Goal: Navigation & Orientation: Find specific page/section

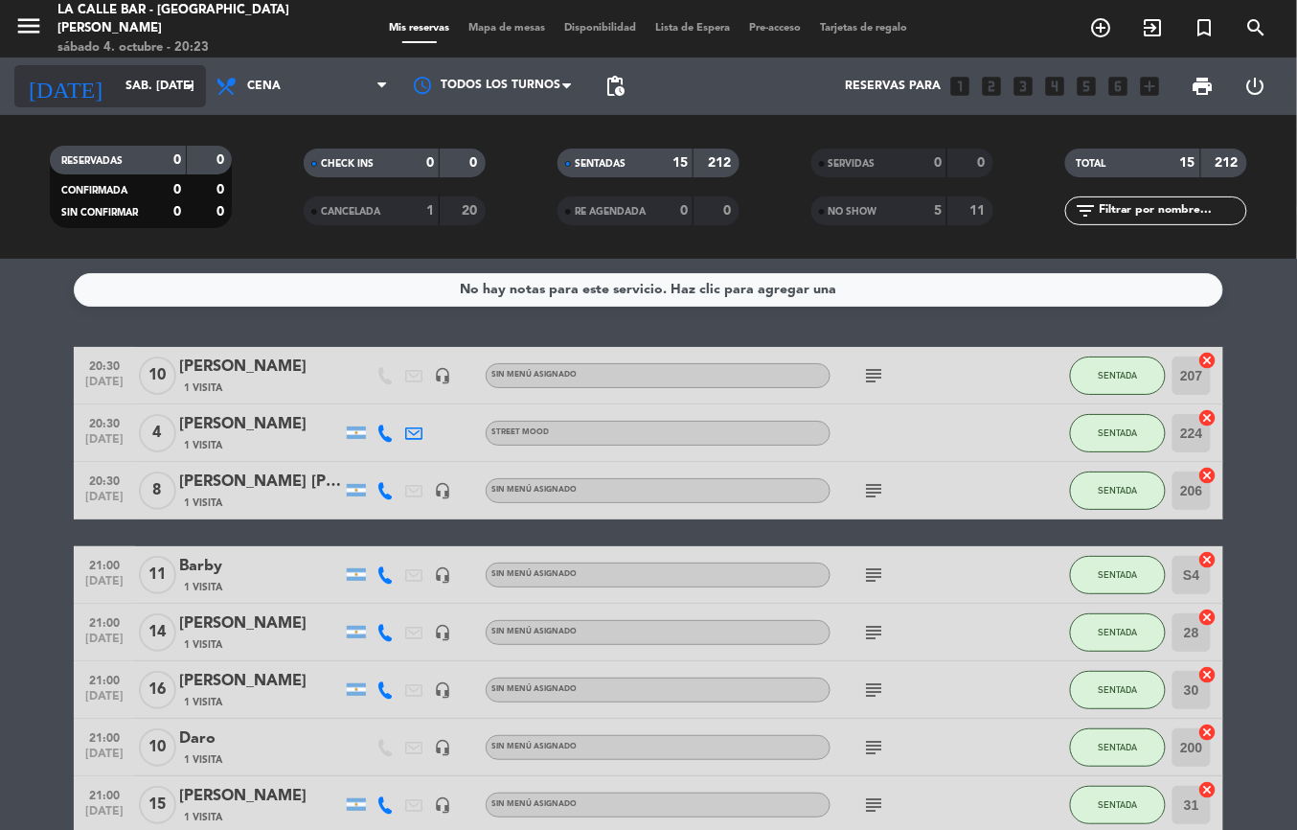
click at [131, 81] on input "sáb. [DATE]" at bounding box center [197, 86] width 162 height 33
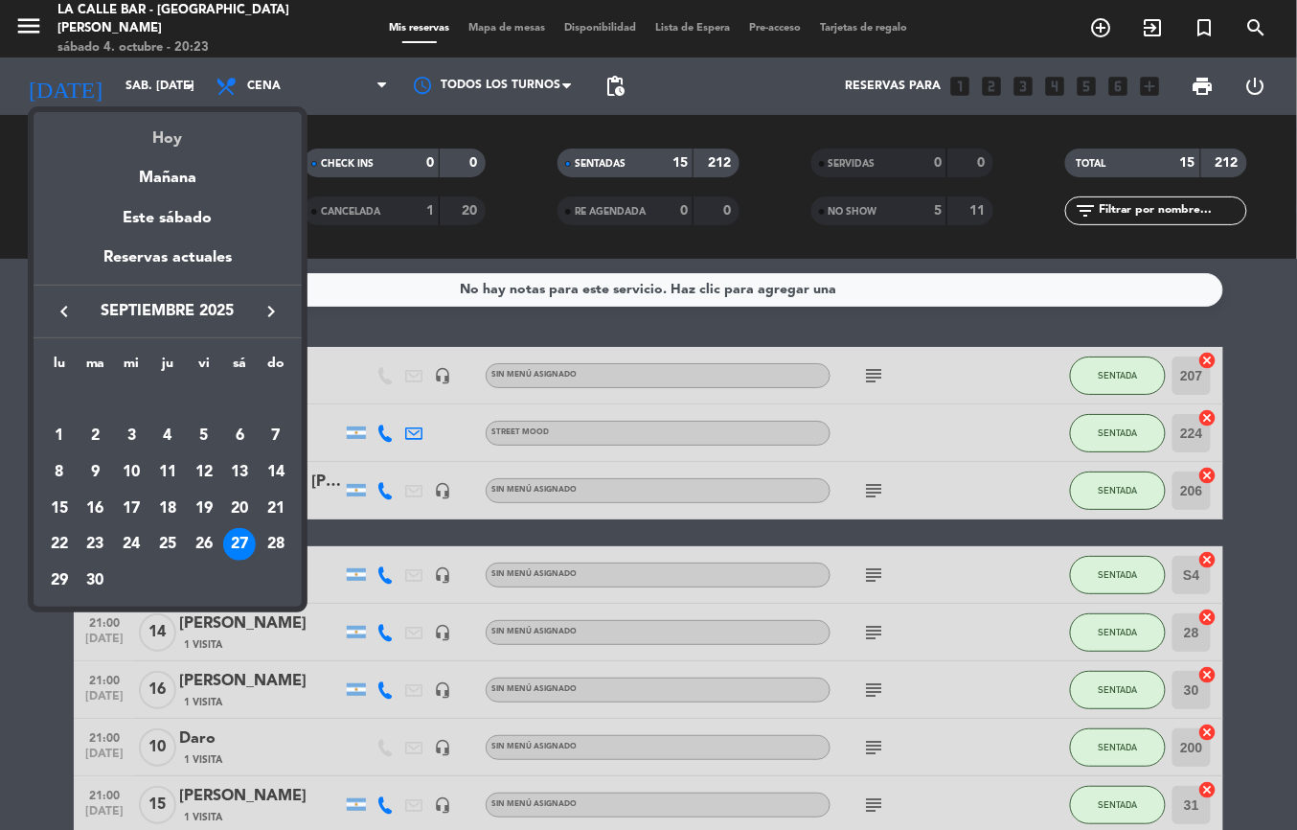
click at [165, 128] on div "Hoy" at bounding box center [168, 131] width 268 height 39
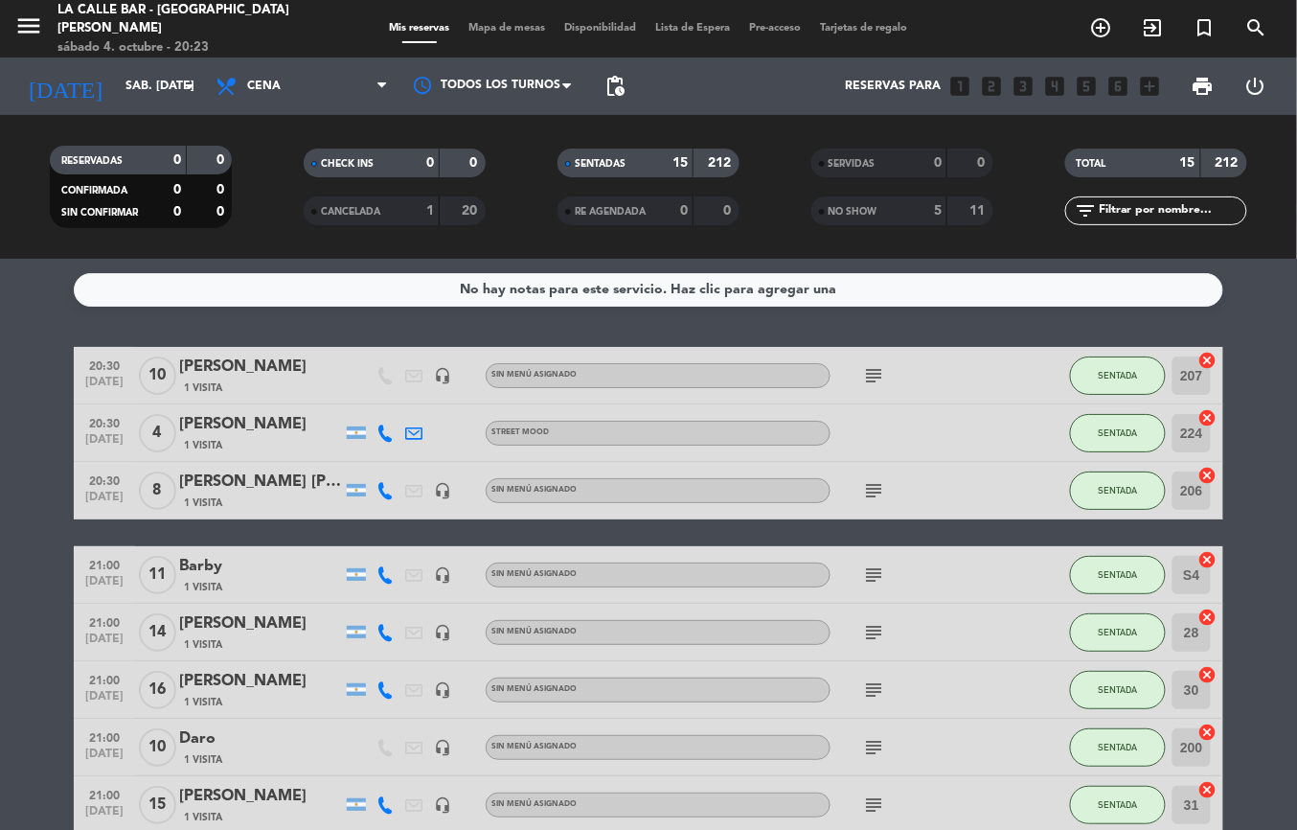
type input "sáb. [DATE]"
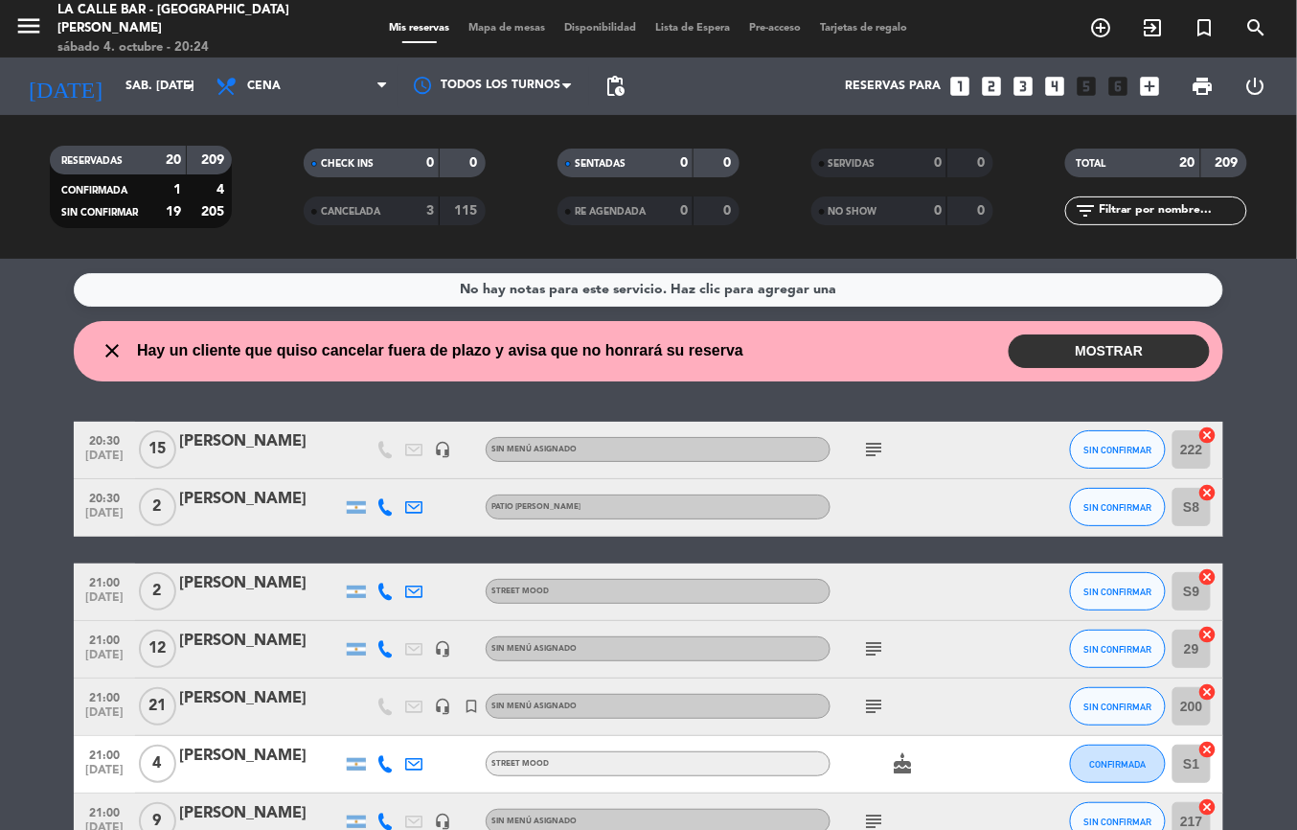
click at [1066, 357] on button "MOSTRAR" at bounding box center [1109, 351] width 201 height 34
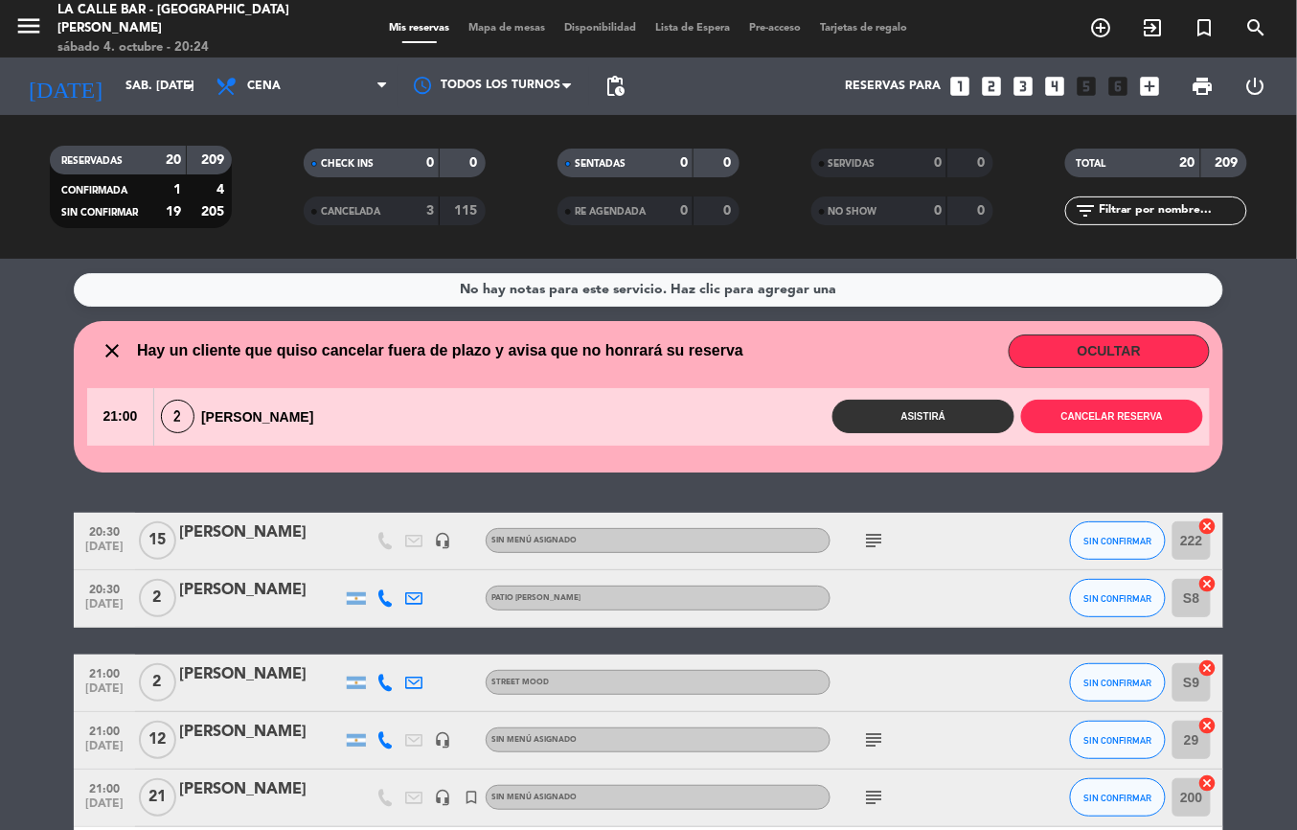
scroll to position [127, 0]
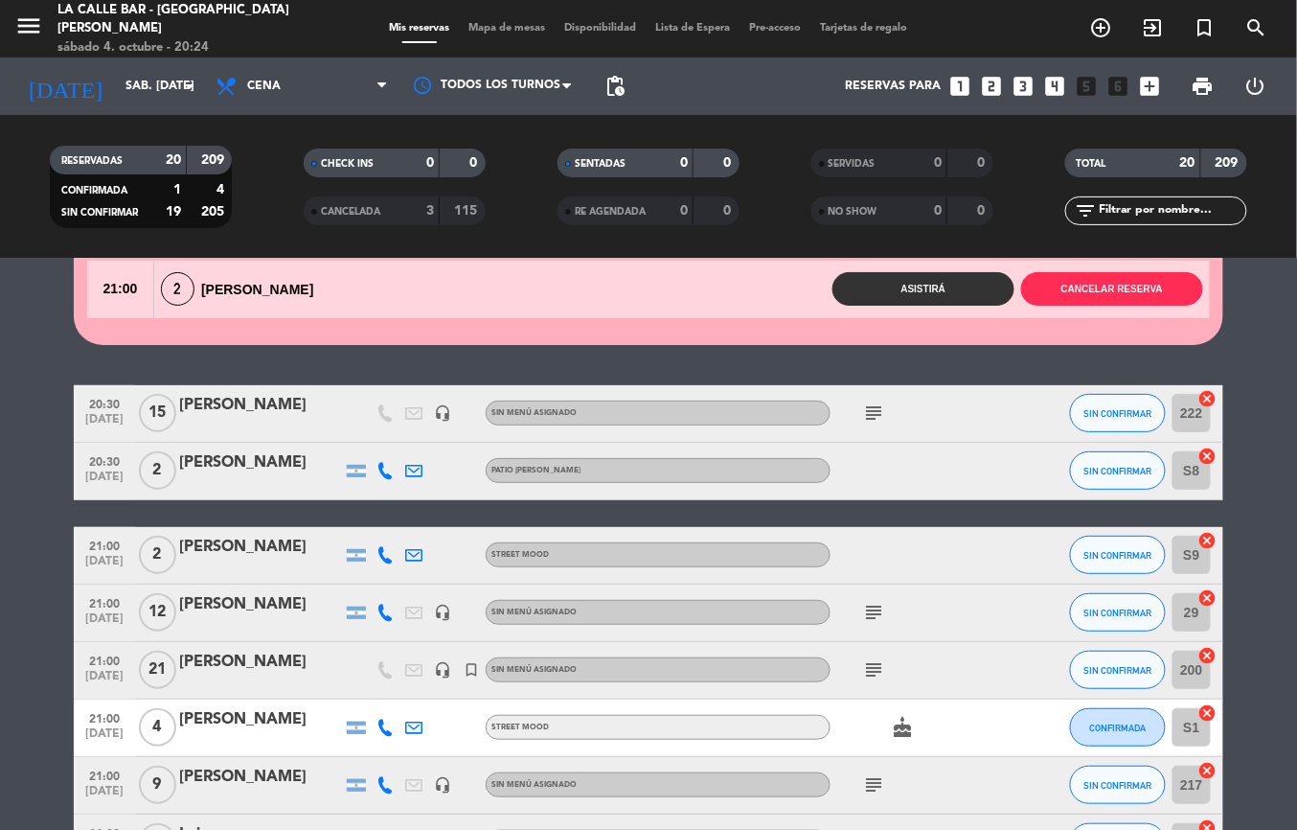
click at [485, 36] on div "Mis reservas Mapa de mesas Disponibilidad Lista de Espera Pre-acceso Tarjetas d…" at bounding box center [648, 28] width 537 height 17
click at [485, 31] on span "Mapa de mesas" at bounding box center [508, 28] width 96 height 11
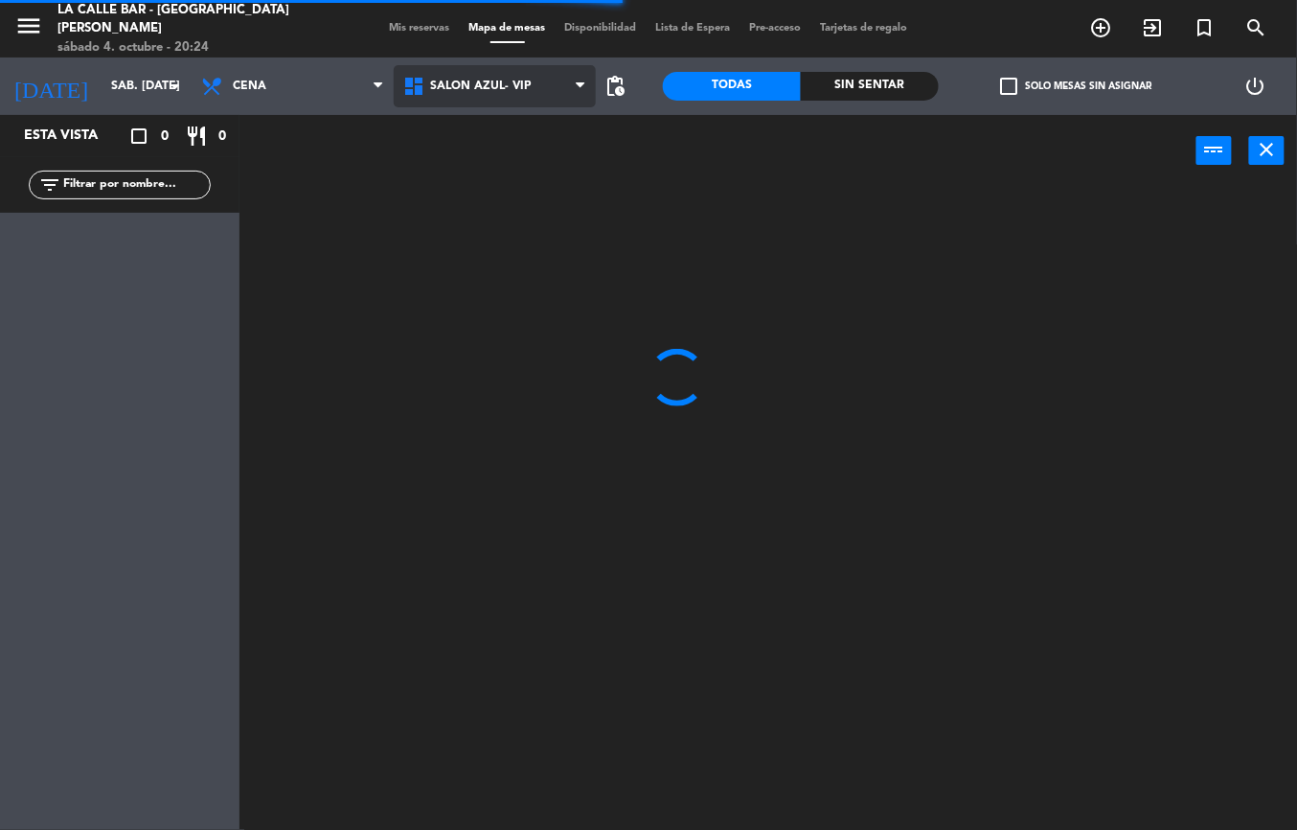
click at [481, 98] on span "SALON AZUL- VIP" at bounding box center [495, 86] width 202 height 42
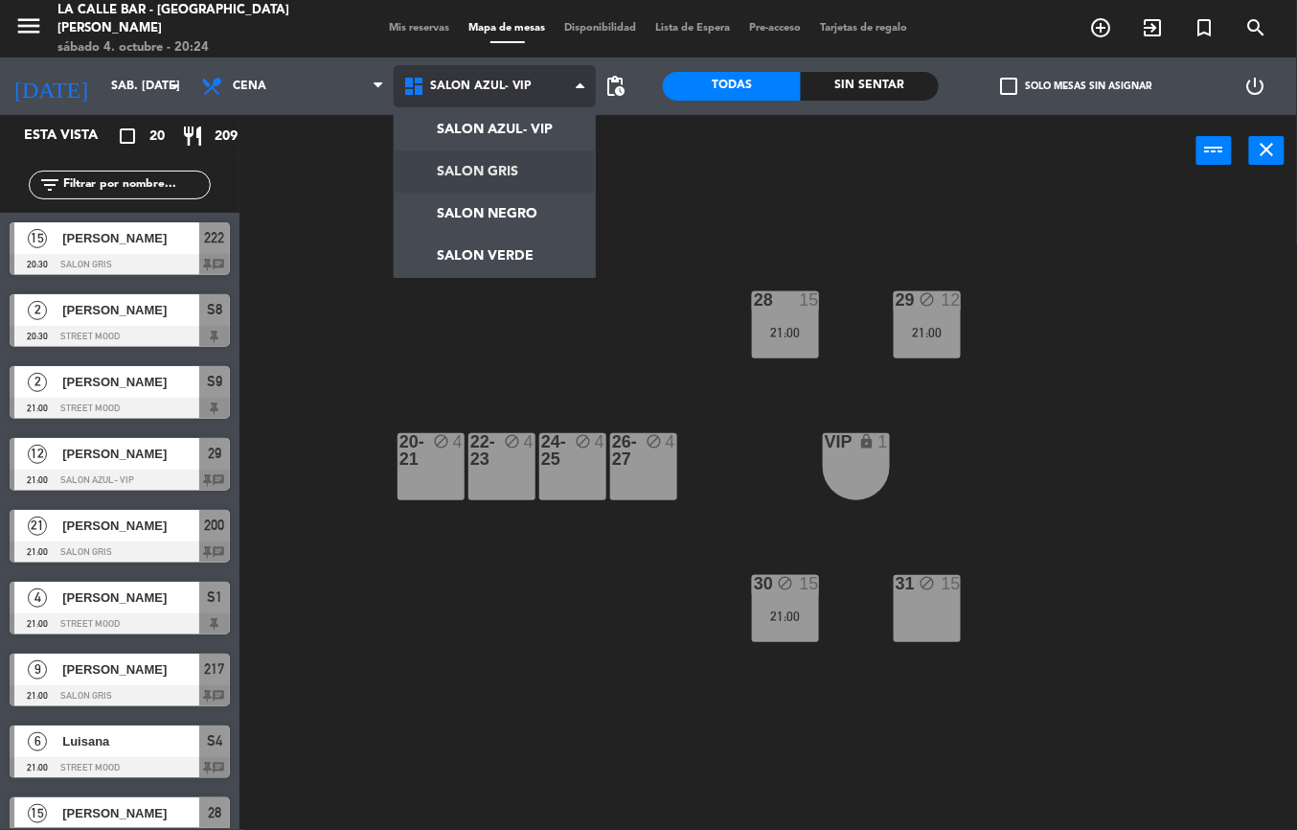
click at [530, 163] on ng-component "menu [GEOGRAPHIC_DATA] - Villa [PERSON_NAME] sábado 4. octubre - 20:24 Mis rese…" at bounding box center [648, 415] width 1297 height 830
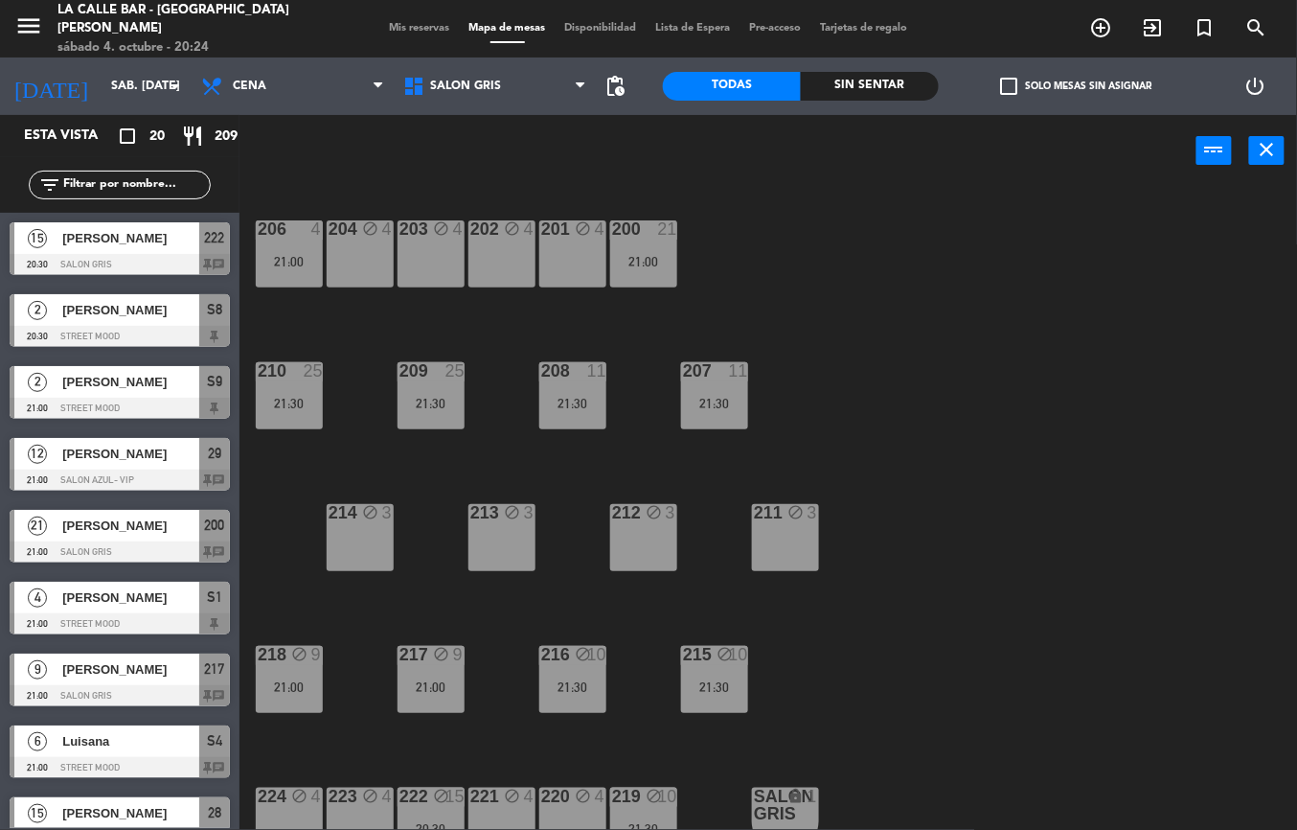
scroll to position [25, 0]
